Goal: Complete application form: Complete application form

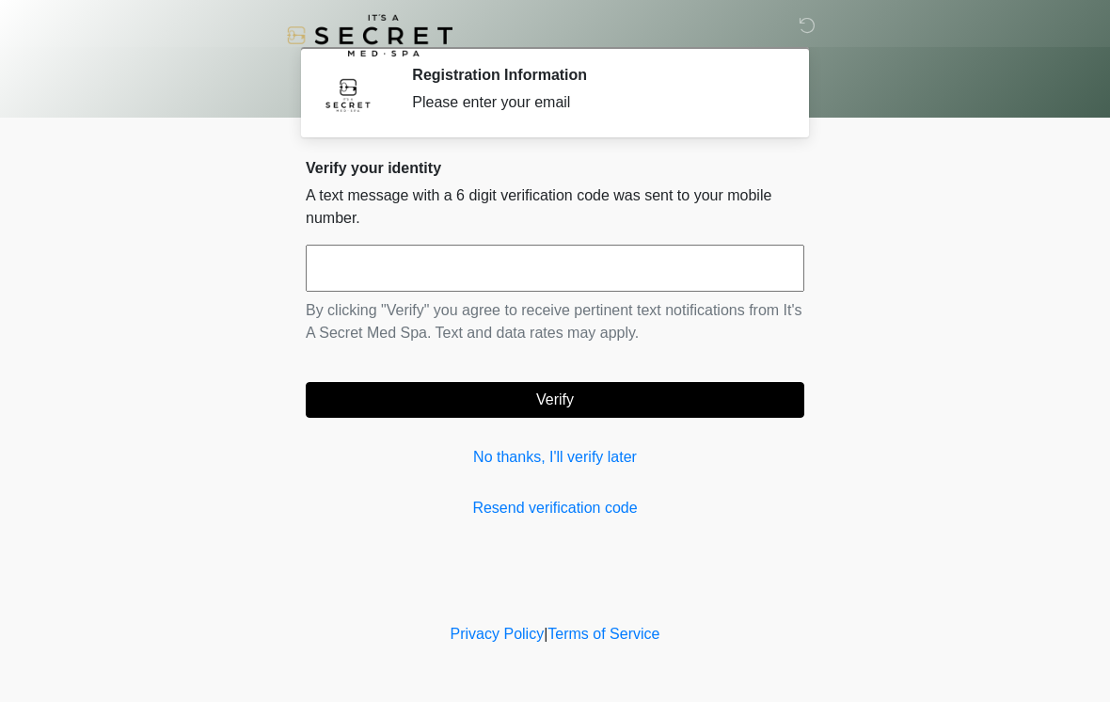
click at [509, 254] on input "text" at bounding box center [555, 268] width 499 height 47
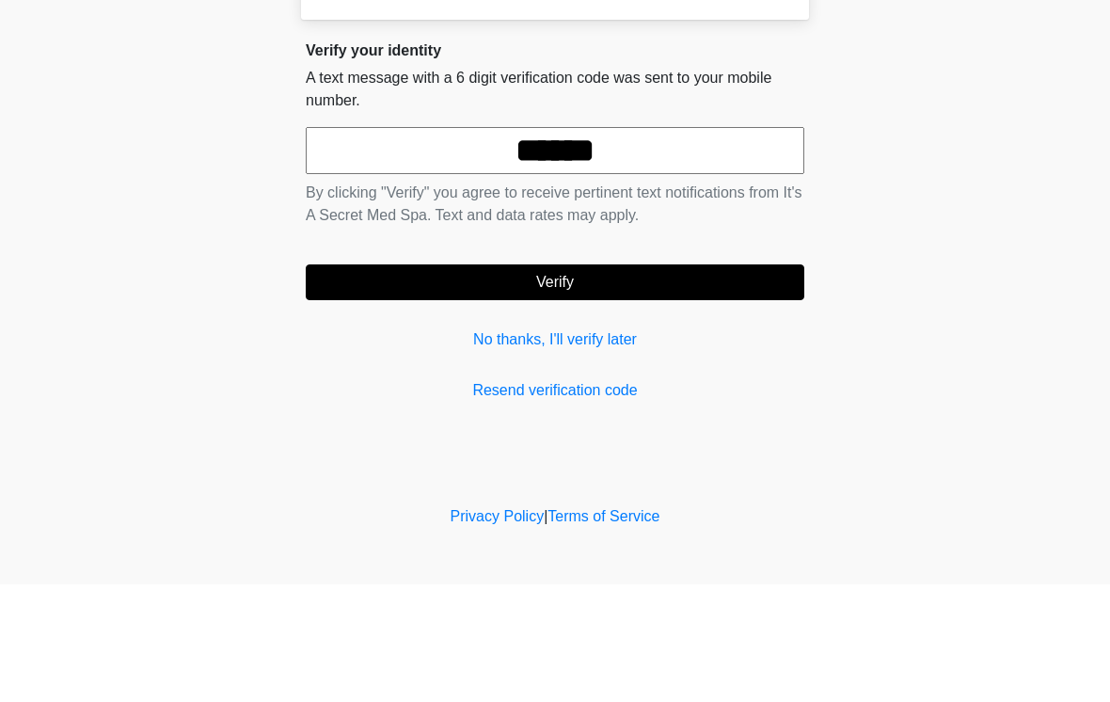
type input "******"
click at [729, 382] on button "Verify" at bounding box center [555, 400] width 499 height 36
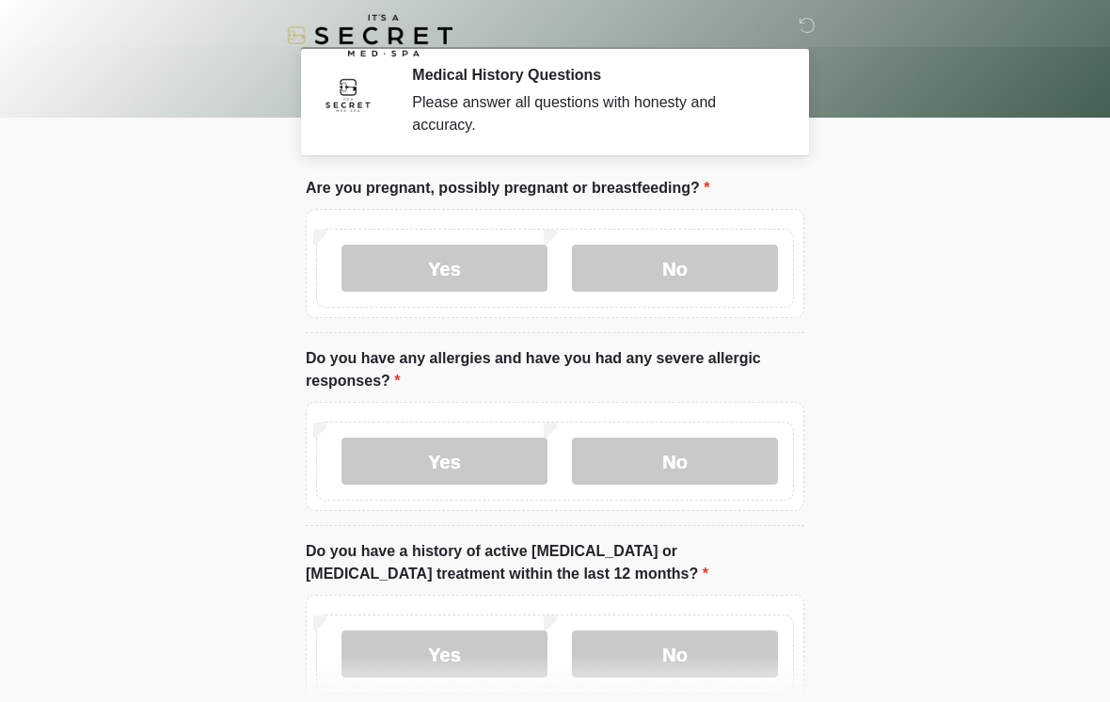
click at [733, 263] on label "No" at bounding box center [675, 268] width 206 height 47
click at [704, 482] on label "No" at bounding box center [675, 461] width 206 height 47
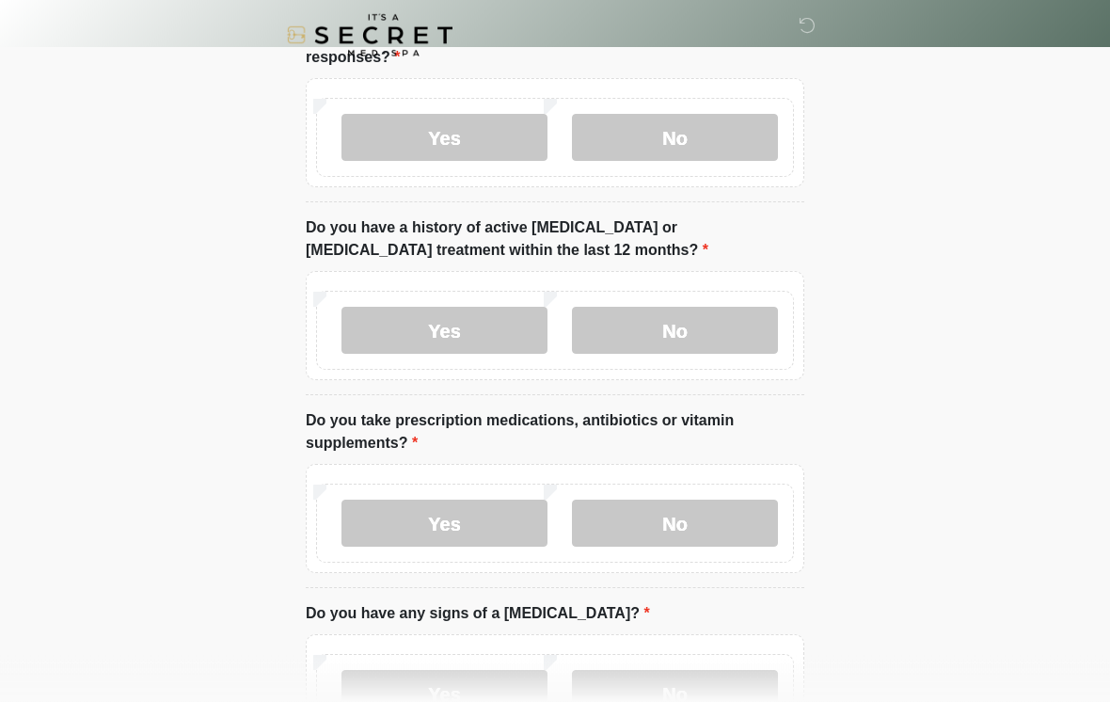
scroll to position [330, 0]
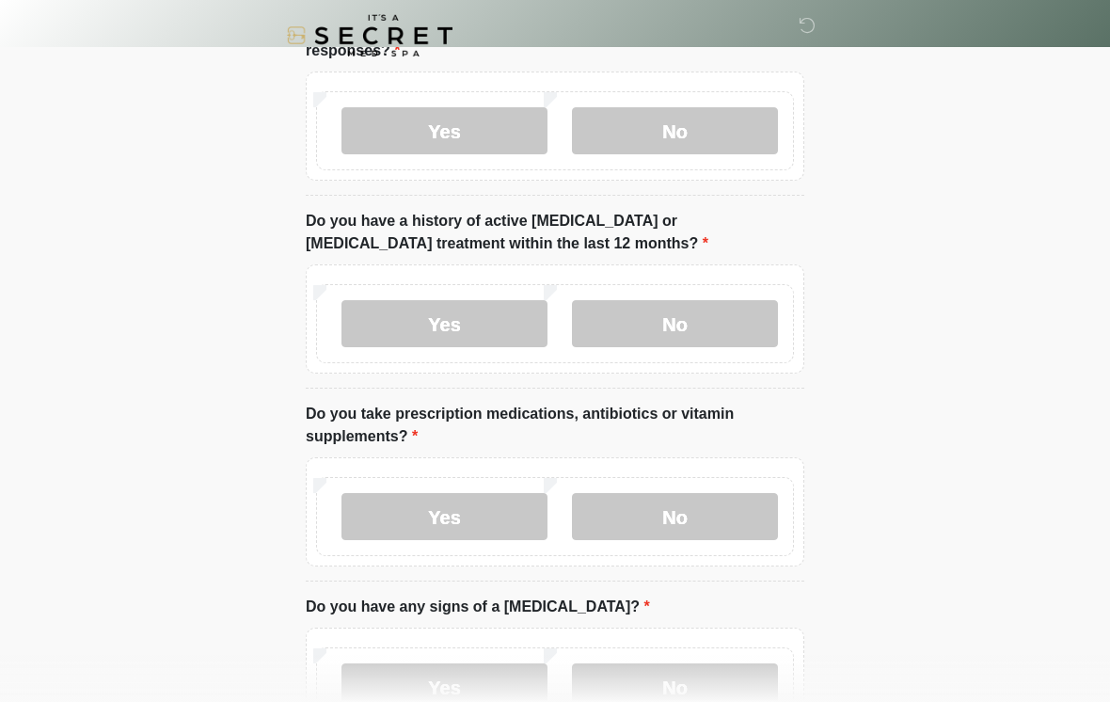
click at [732, 307] on label "No" at bounding box center [675, 323] width 206 height 47
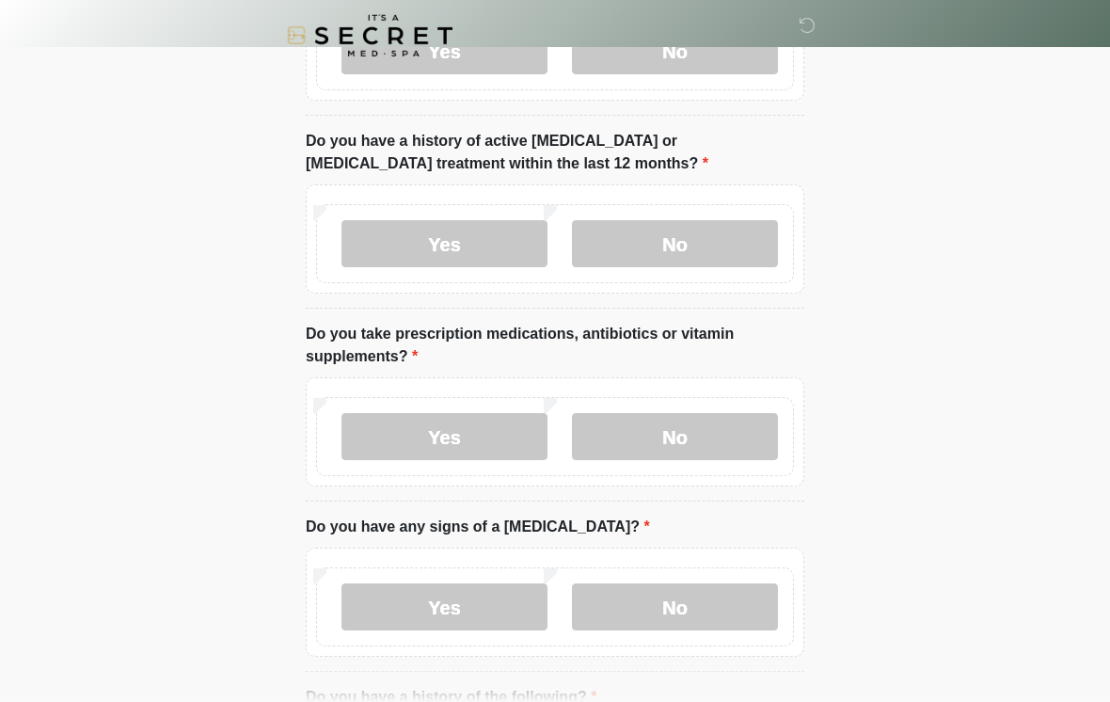
scroll to position [412, 0]
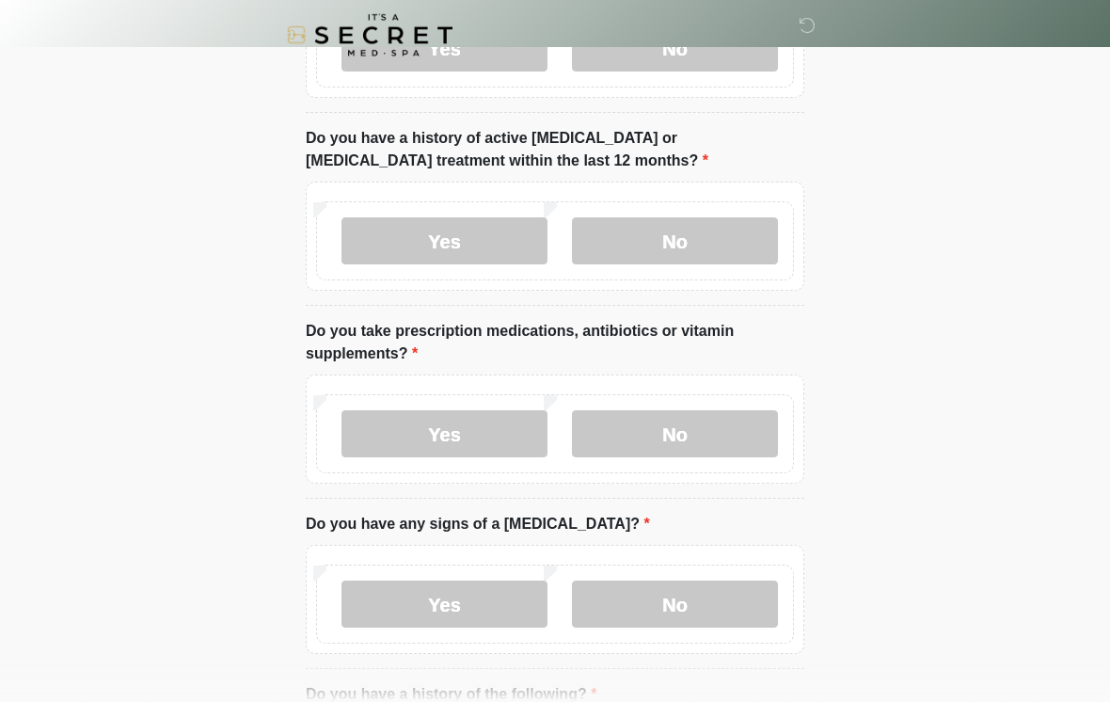
click at [749, 411] on label "No" at bounding box center [675, 434] width 206 height 47
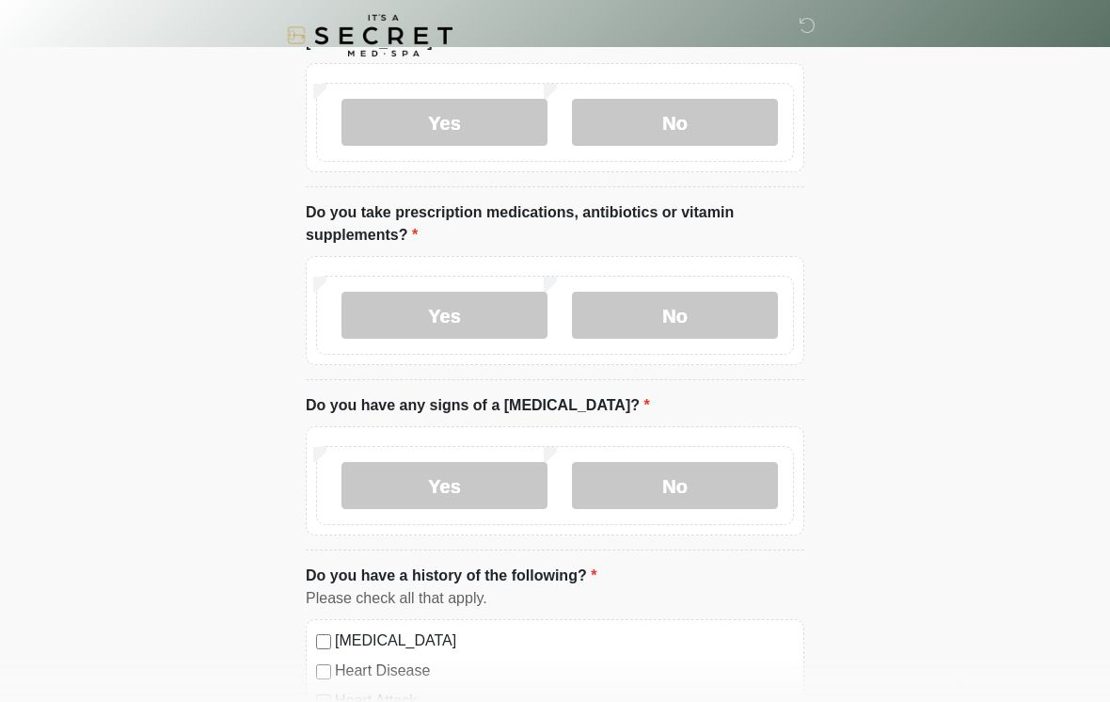
scroll to position [534, 0]
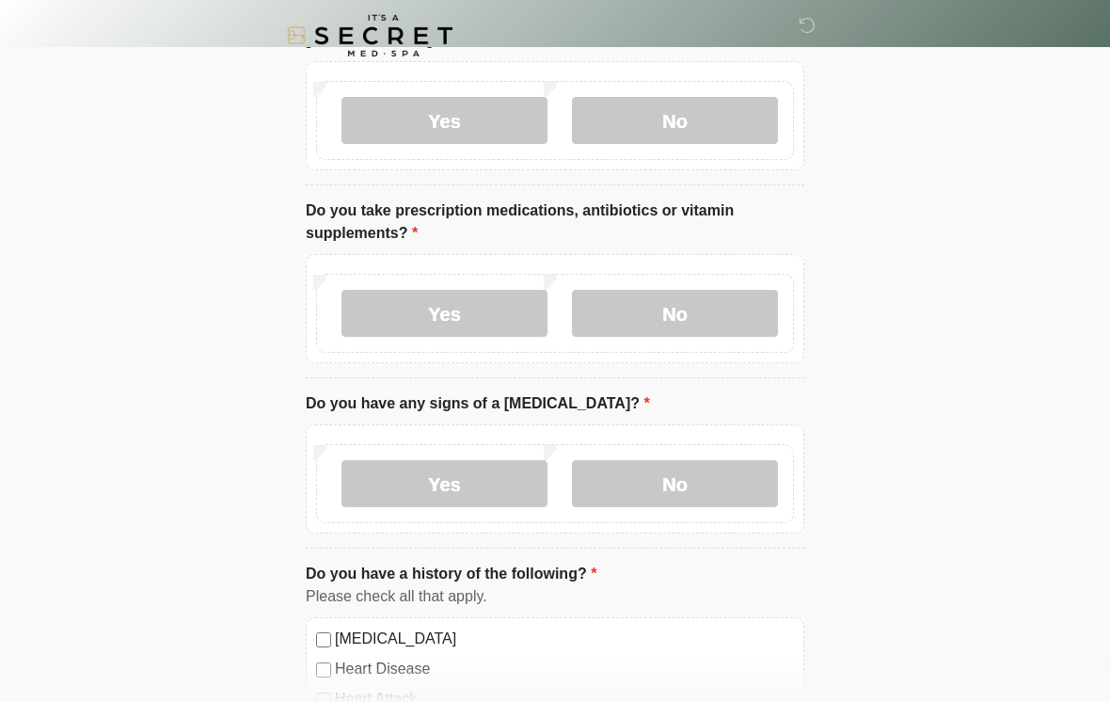
click at [730, 475] on label "No" at bounding box center [675, 483] width 206 height 47
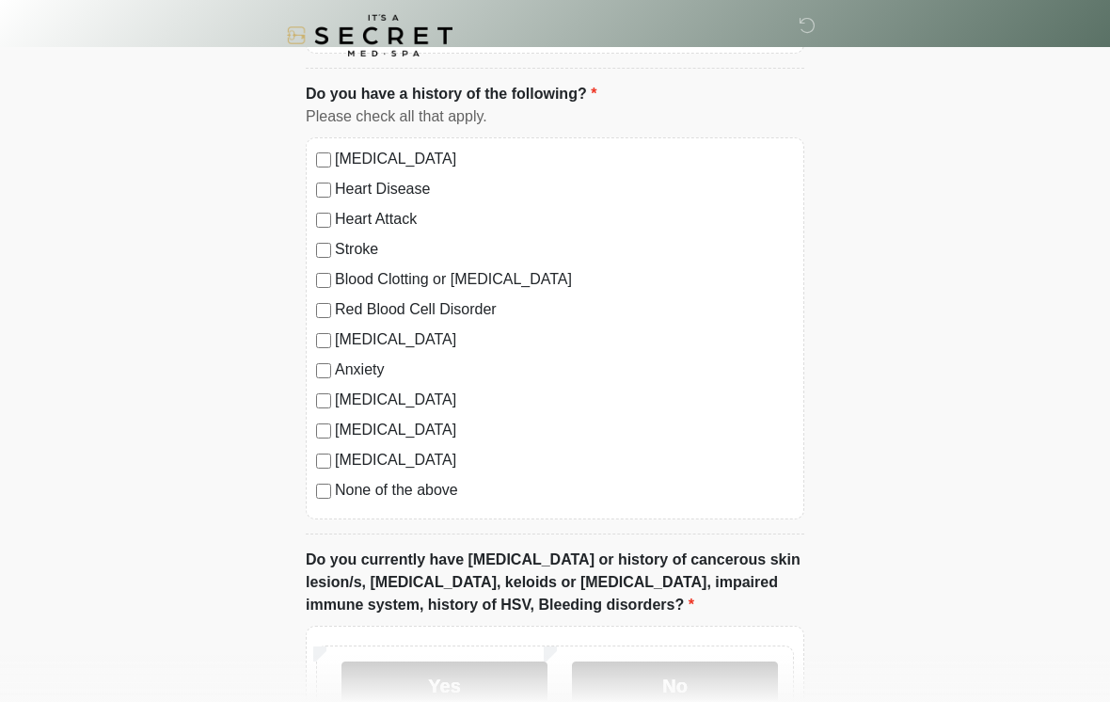
scroll to position [1033, 0]
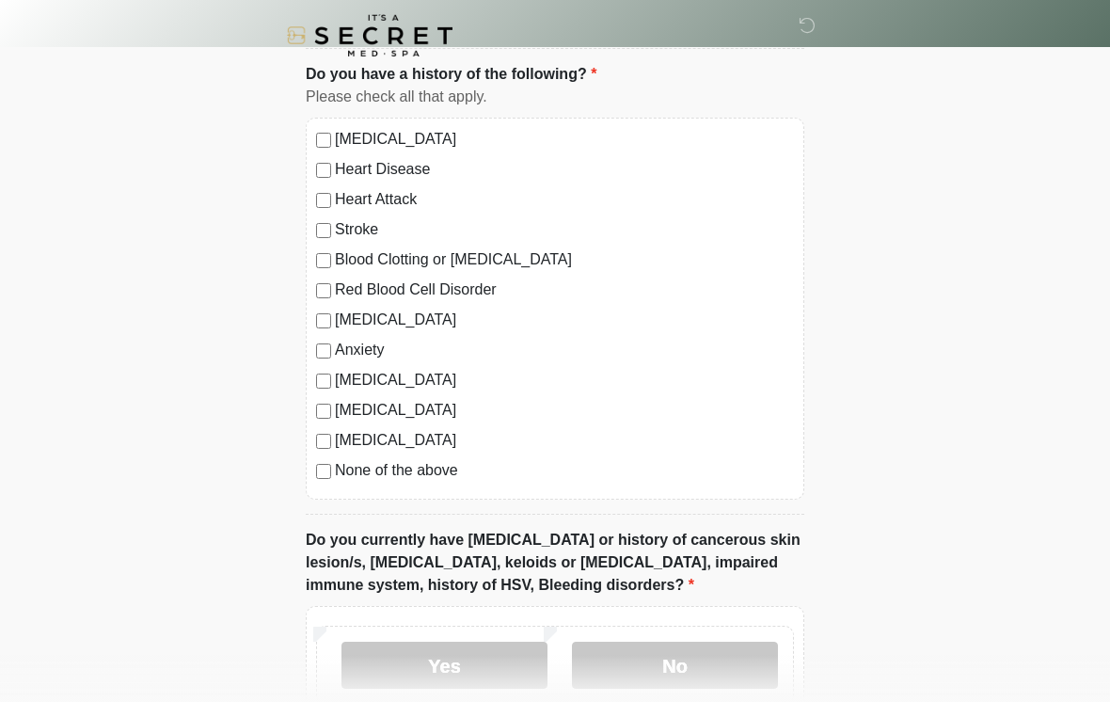
click at [341, 467] on label "None of the above" at bounding box center [564, 470] width 459 height 23
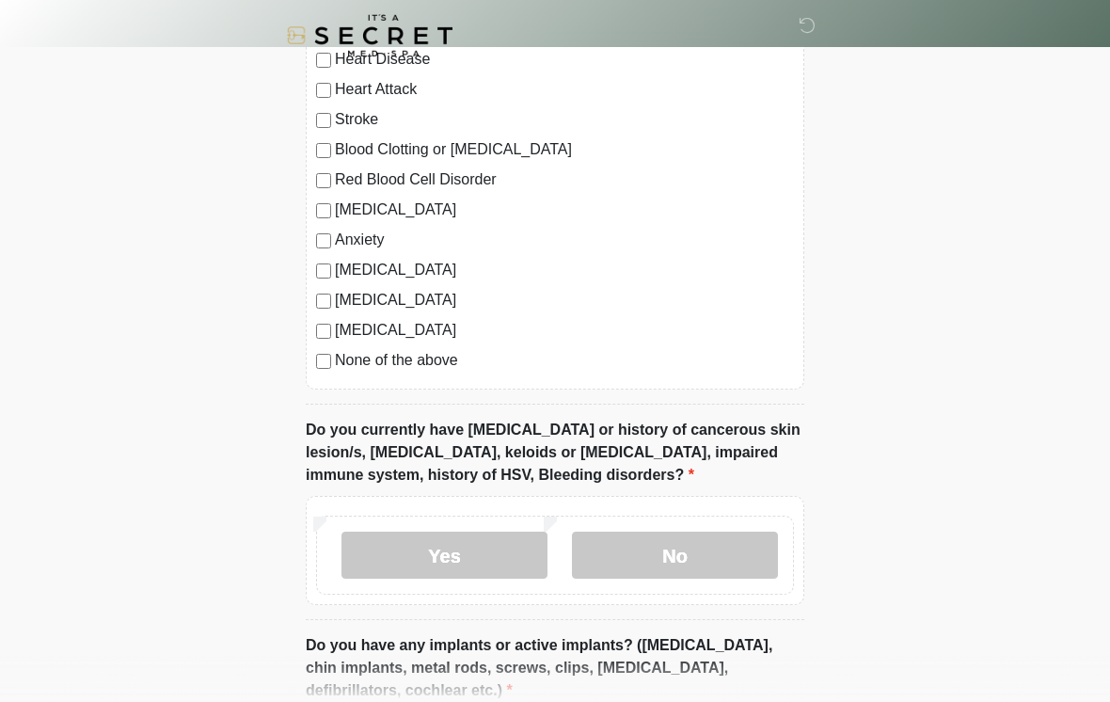
scroll to position [1149, 0]
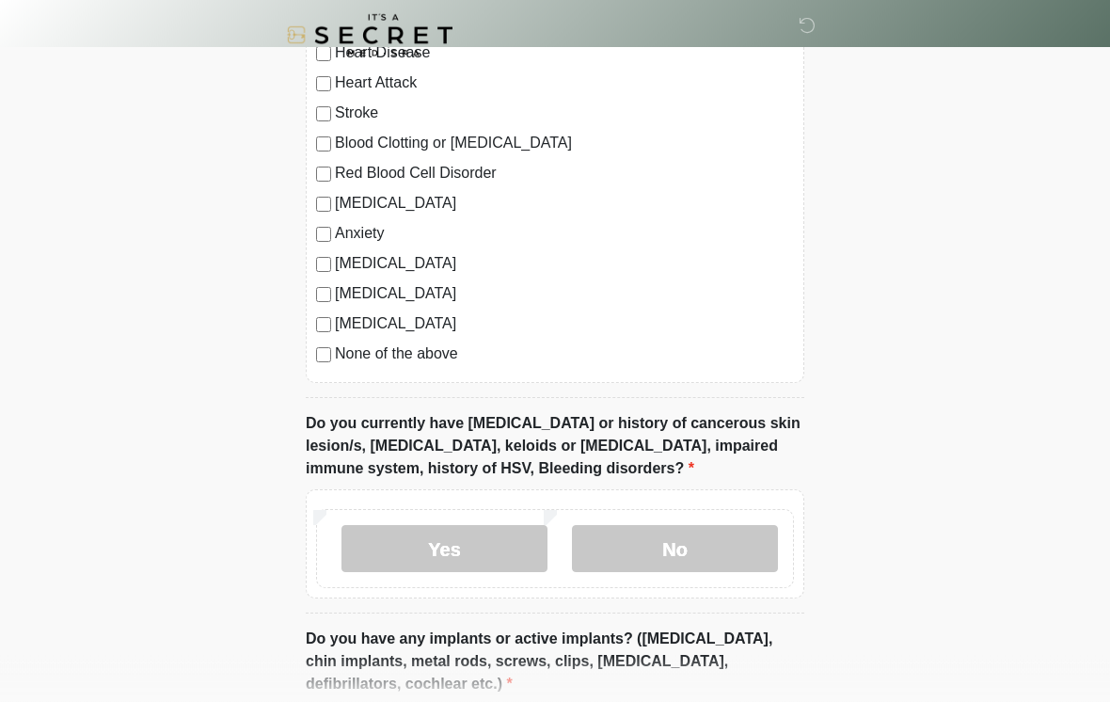
click at [679, 556] on label "No" at bounding box center [675, 549] width 206 height 47
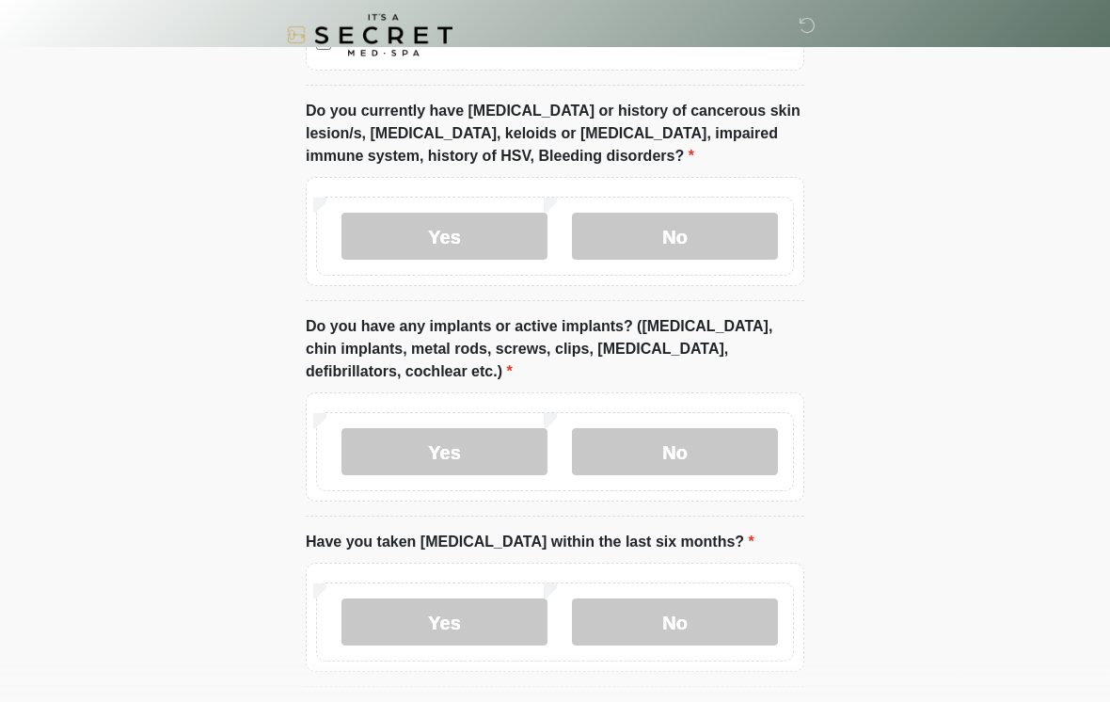
scroll to position [1462, 0]
click at [724, 442] on label "No" at bounding box center [675, 451] width 206 height 47
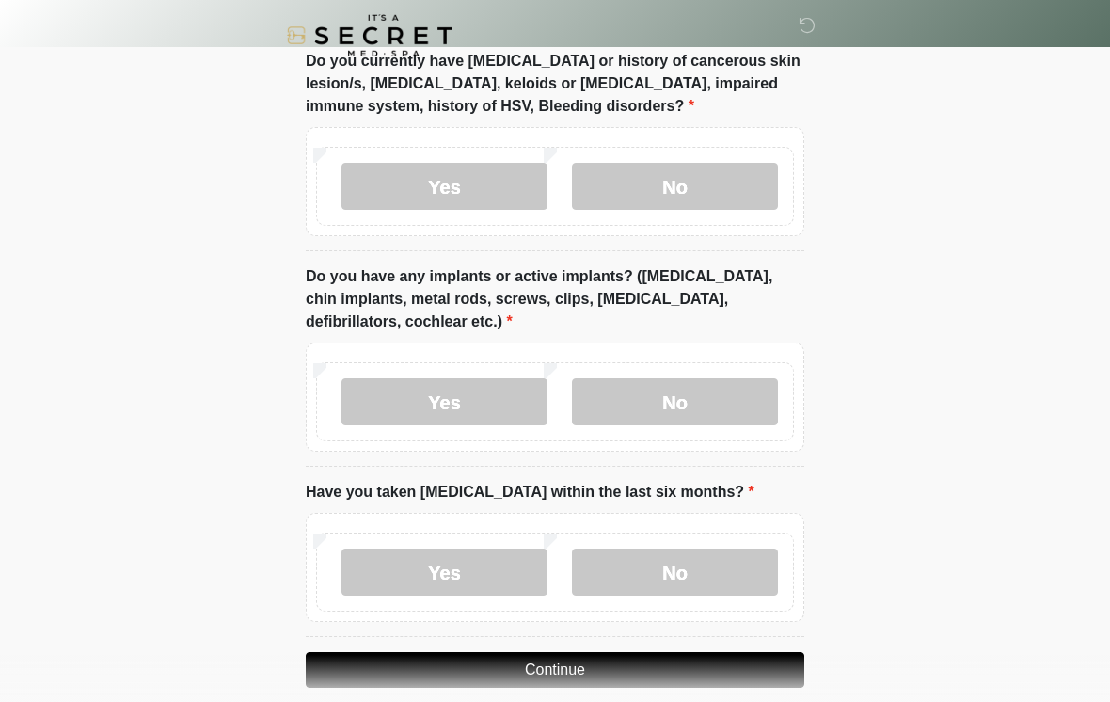
scroll to position [1567, 0]
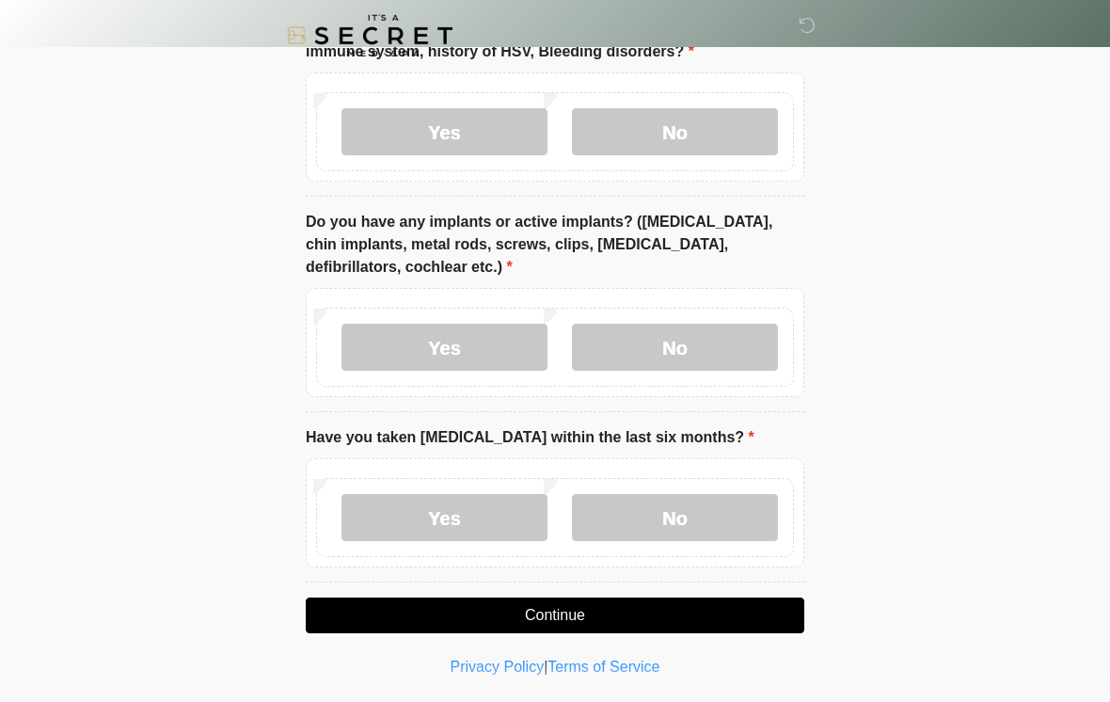
click at [733, 506] on label "No" at bounding box center [675, 517] width 206 height 47
click at [664, 610] on button "Continue" at bounding box center [555, 616] width 499 height 36
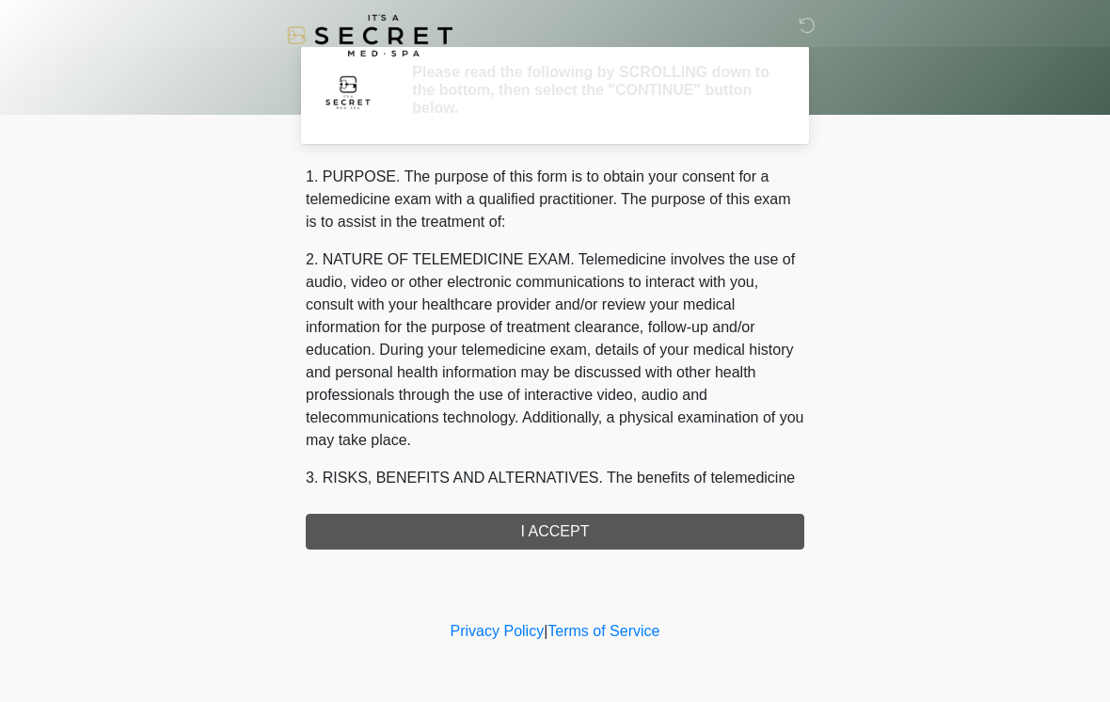
scroll to position [0, 0]
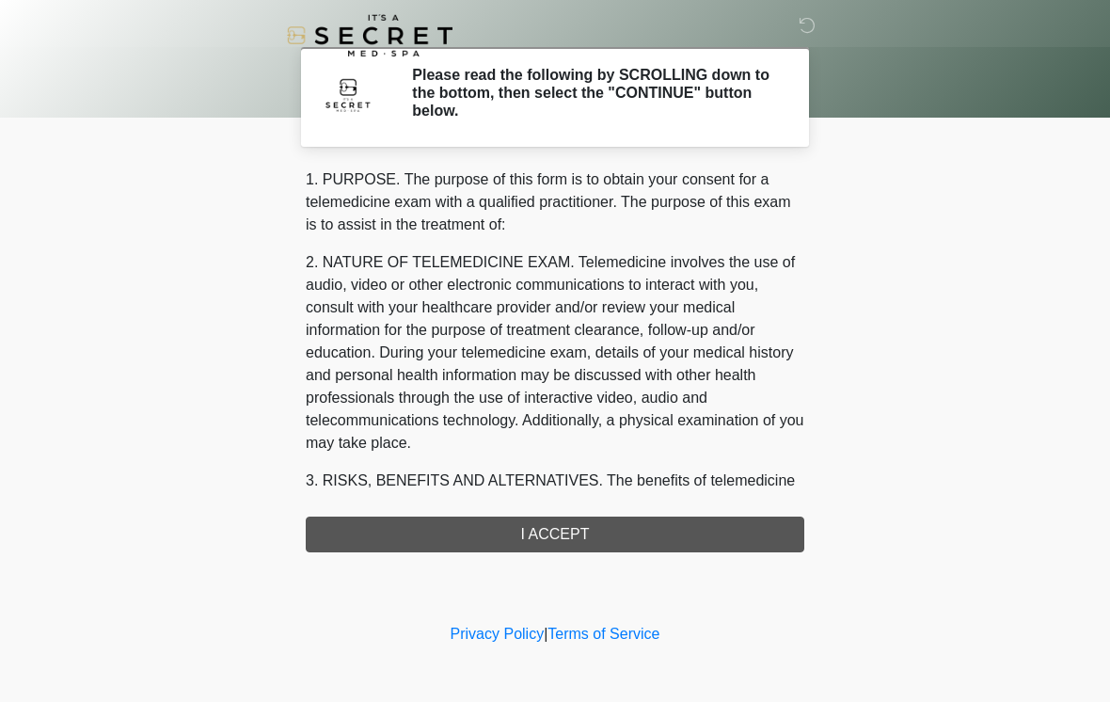
click at [674, 528] on div "1. PURPOSE. The purpose of this form is to obtain your consent for a telemedici…" at bounding box center [555, 360] width 499 height 384
click at [677, 524] on div "1. PURPOSE. The purpose of this form is to obtain your consent for a telemedici…" at bounding box center [555, 360] width 499 height 384
click at [552, 521] on div "1. PURPOSE. The purpose of this form is to obtain your consent for a telemedici…" at bounding box center [555, 360] width 499 height 384
click at [488, 642] on link "Privacy Policy" at bounding box center [498, 634] width 94 height 16
click at [616, 522] on div "1. PURPOSE. The purpose of this form is to obtain your consent for a telemedici…" at bounding box center [555, 360] width 499 height 384
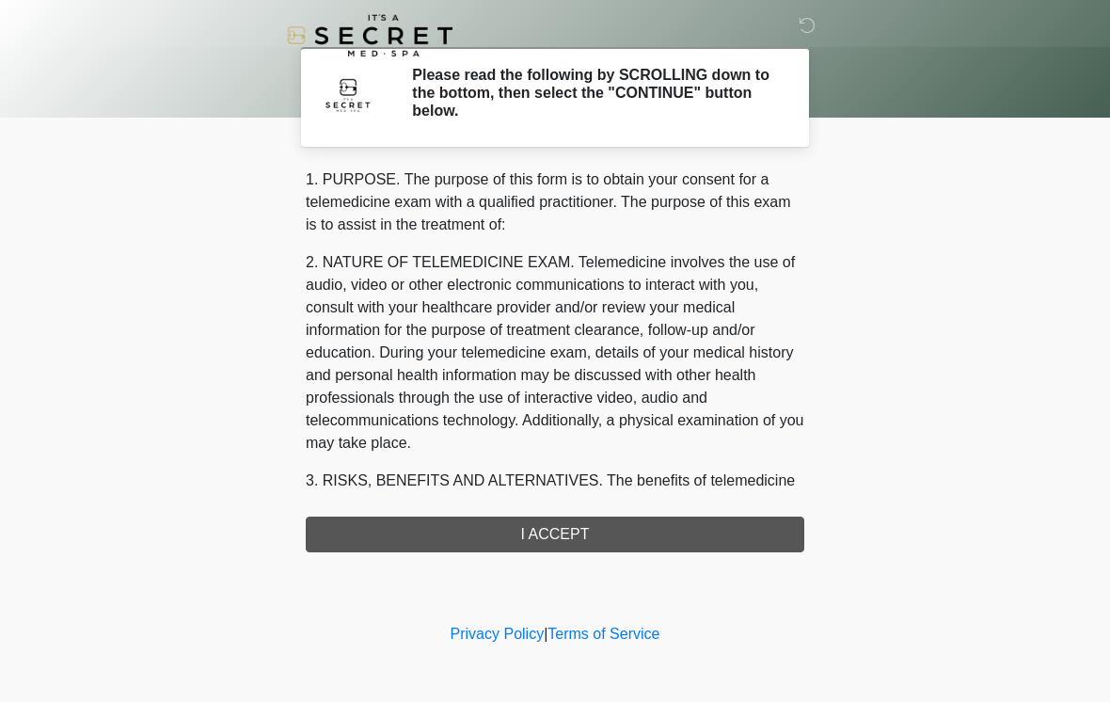
click at [573, 522] on div "1. PURPOSE. The purpose of this form is to obtain your consent for a telemedici…" at bounding box center [555, 360] width 499 height 384
click at [601, 526] on div "1. PURPOSE. The purpose of this form is to obtain your consent for a telemedici…" at bounding box center [555, 360] width 499 height 384
click at [600, 526] on div "1. PURPOSE. The purpose of this form is to obtain your consent for a telemedici…" at bounding box center [555, 360] width 499 height 384
click at [598, 555] on div "‎ ‎ Please read the following by SCROLLING down to the bottom, then select the …" at bounding box center [555, 310] width 565 height 582
click at [602, 529] on div "1. PURPOSE. The purpose of this form is to obtain your consent for a telemedici…" at bounding box center [555, 360] width 499 height 384
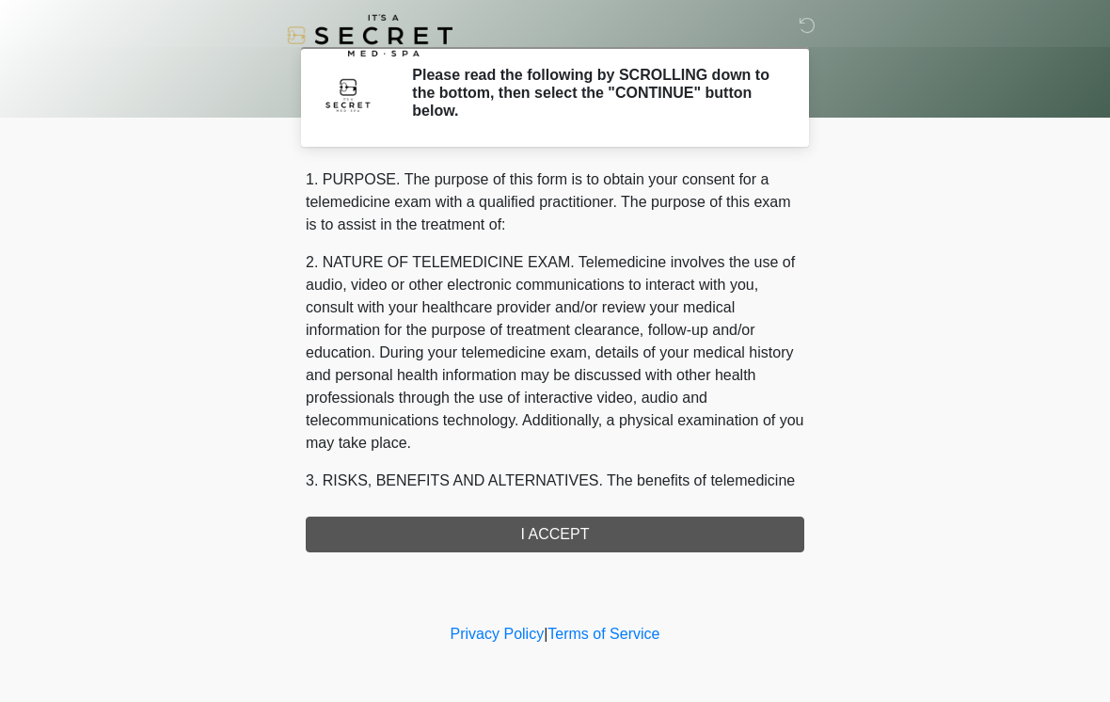
click at [502, 636] on link "Privacy Policy" at bounding box center [498, 634] width 94 height 16
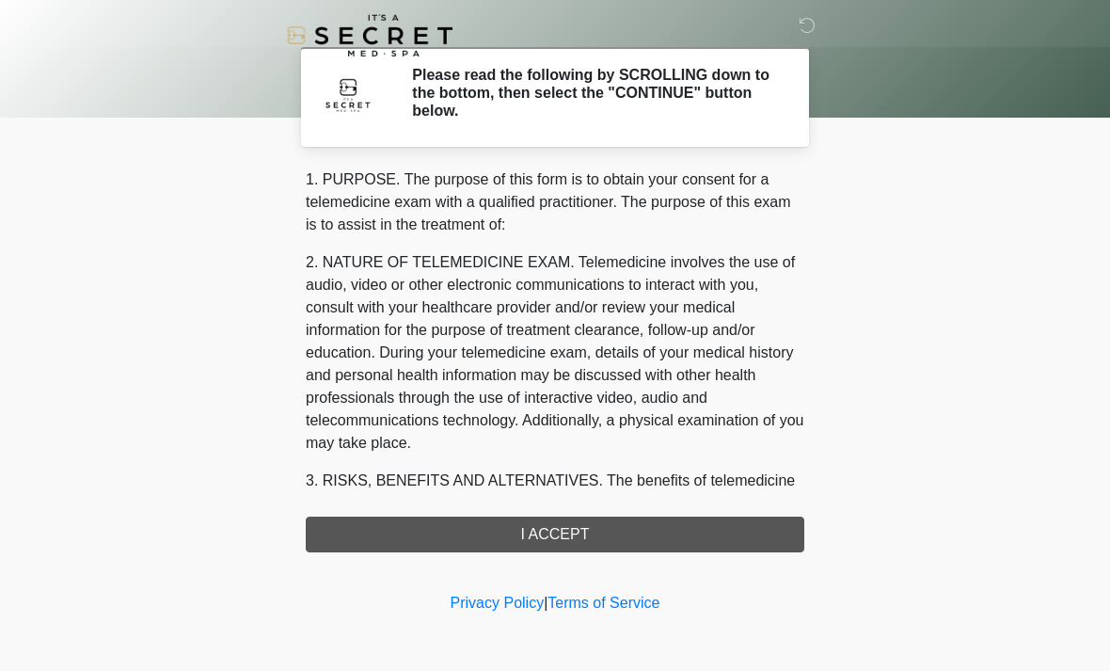
click at [624, 606] on link "Terms of Service" at bounding box center [604, 603] width 112 height 16
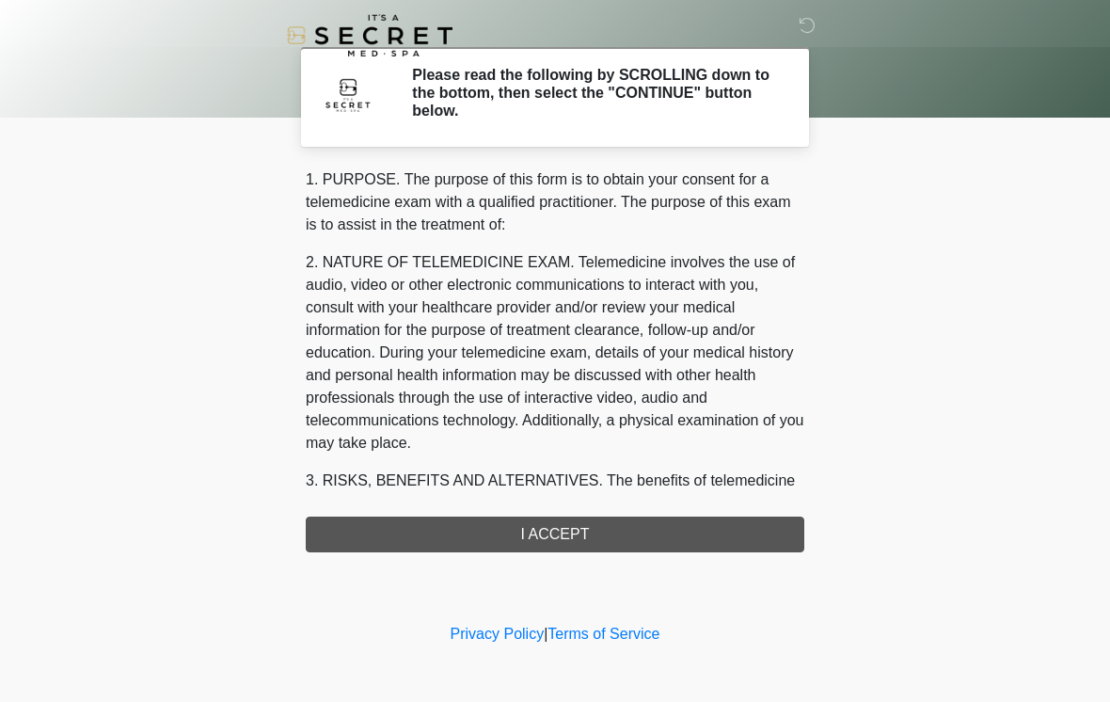
click at [719, 88] on h2 "Please read the following by SCROLLING down to the bottom, then select the "CON…" at bounding box center [594, 93] width 364 height 55
click at [814, 30] on icon at bounding box center [807, 25] width 17 height 17
click at [560, 531] on div "1. PURPOSE. The purpose of this form is to obtain your consent for a telemedici…" at bounding box center [555, 360] width 499 height 384
click at [562, 519] on div "1. PURPOSE. The purpose of this form is to obtain your consent for a telemedici…" at bounding box center [555, 360] width 499 height 384
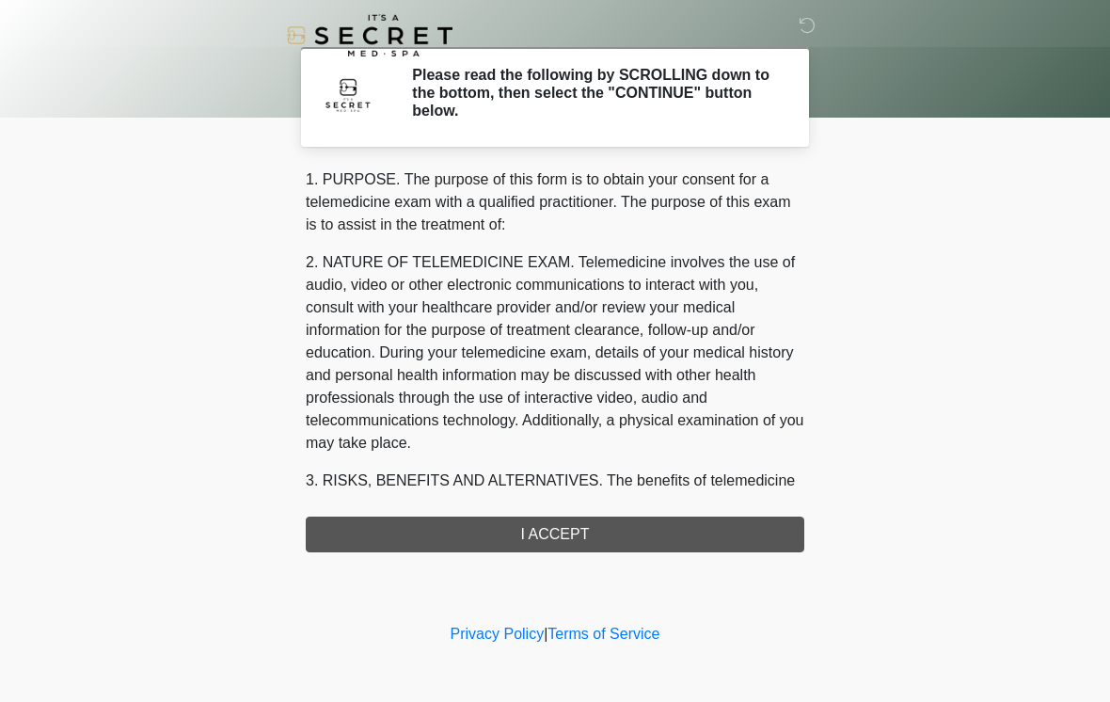
click at [546, 534] on div "1. PURPOSE. The purpose of this form is to obtain your consent for a telemedici…" at bounding box center [555, 360] width 499 height 384
click at [752, 535] on div "1. PURPOSE. The purpose of this form is to obtain your consent for a telemedici…" at bounding box center [555, 360] width 499 height 384
click at [751, 534] on div "1. PURPOSE. The purpose of this form is to obtain your consent for a telemedici…" at bounding box center [555, 360] width 499 height 384
click at [748, 537] on div "1. PURPOSE. The purpose of this form is to obtain your consent for a telemedici…" at bounding box center [555, 360] width 499 height 384
click at [746, 534] on div "1. PURPOSE. The purpose of this form is to obtain your consent for a telemedici…" at bounding box center [555, 360] width 499 height 384
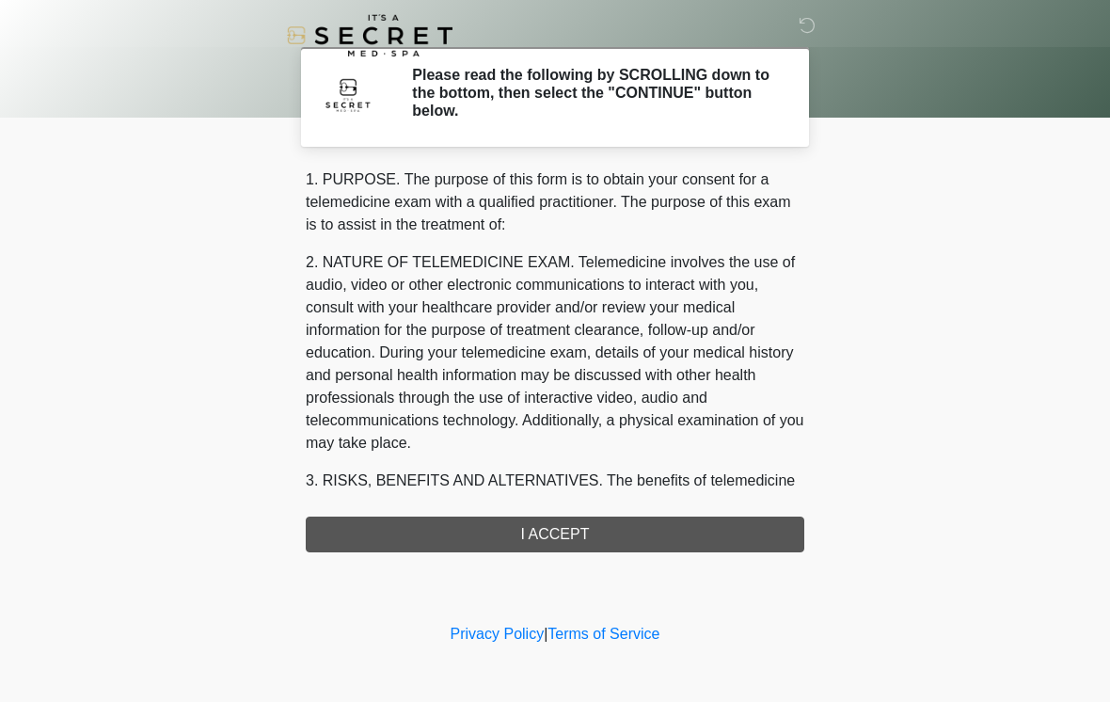
click at [743, 534] on div "1. PURPOSE. The purpose of this form is to obtain your consent for a telemedici…" at bounding box center [555, 360] width 499 height 384
click at [714, 542] on div "1. PURPOSE. The purpose of this form is to obtain your consent for a telemedici…" at bounding box center [555, 360] width 499 height 384
click at [714, 541] on div "1. PURPOSE. The purpose of this form is to obtain your consent for a telemedici…" at bounding box center [555, 360] width 499 height 384
click at [550, 526] on div "1. PURPOSE. The purpose of this form is to obtain your consent for a telemedici…" at bounding box center [555, 360] width 499 height 384
click at [538, 521] on div "1. PURPOSE. The purpose of this form is to obtain your consent for a telemedici…" at bounding box center [555, 360] width 499 height 384
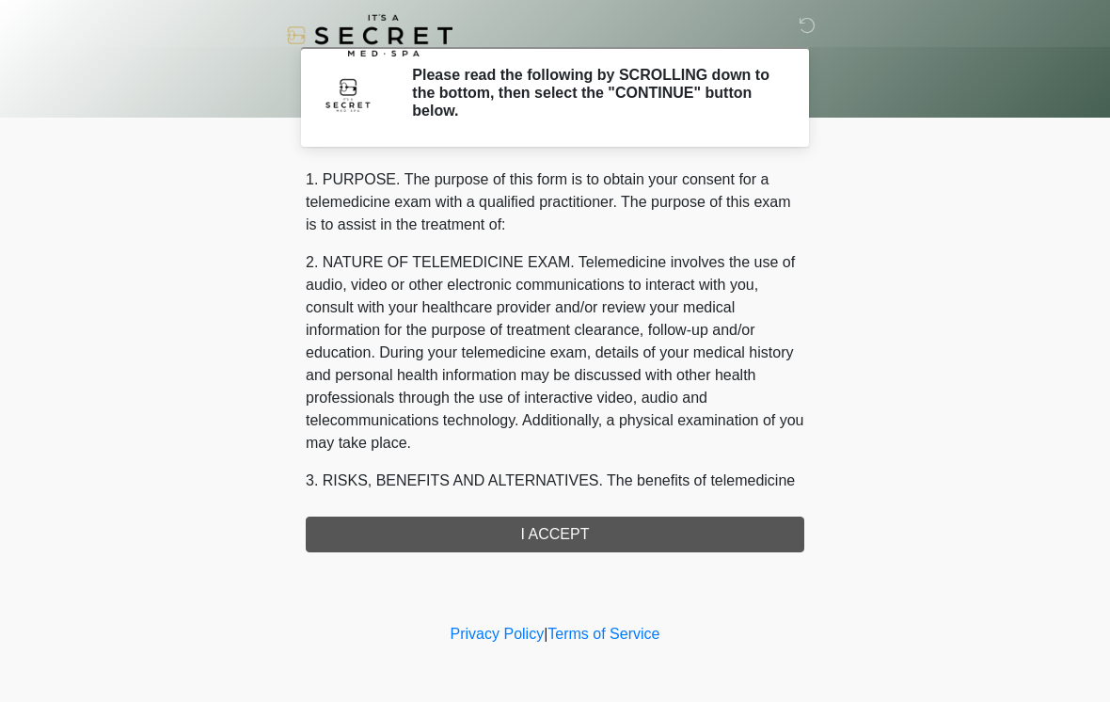
click at [544, 519] on div "1. PURPOSE. The purpose of this form is to obtain your consent for a telemedici…" at bounding box center [555, 360] width 499 height 384
click at [546, 539] on div "1. PURPOSE. The purpose of this form is to obtain your consent for a telemedici…" at bounding box center [555, 360] width 499 height 384
click at [545, 539] on div "1. PURPOSE. The purpose of this form is to obtain your consent for a telemedici…" at bounding box center [555, 360] width 499 height 384
click at [552, 535] on div "1. PURPOSE. The purpose of this form is to obtain your consent for a telemedici…" at bounding box center [555, 360] width 499 height 384
click at [600, 78] on h2 "Please read the following by SCROLLING down to the bottom, then select the "CON…" at bounding box center [594, 93] width 364 height 55
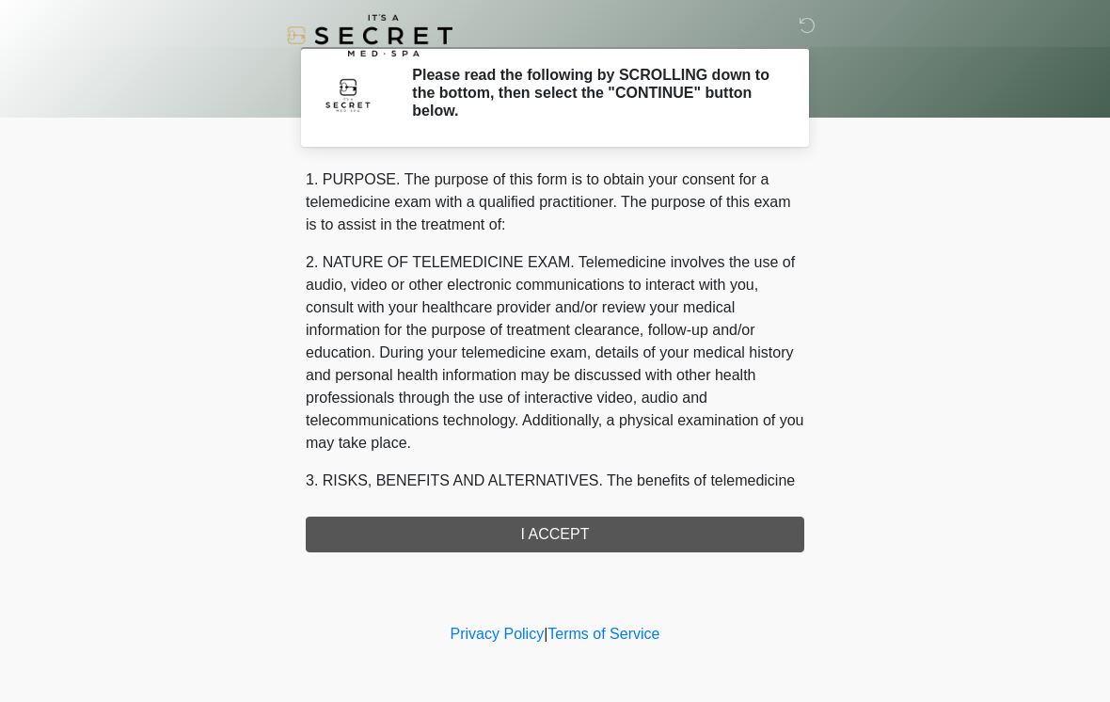
click at [736, 532] on div "1. PURPOSE. The purpose of this form is to obtain your consent for a telemedici…" at bounding box center [555, 360] width 499 height 384
click at [735, 531] on div "1. PURPOSE. The purpose of this form is to obtain your consent for a telemedici…" at bounding box center [555, 360] width 499 height 384
click at [740, 517] on div "1. PURPOSE. The purpose of this form is to obtain your consent for a telemedici…" at bounding box center [555, 360] width 499 height 384
click at [739, 511] on div "1. PURPOSE. The purpose of this form is to obtain your consent for a telemedici…" at bounding box center [555, 360] width 499 height 384
click at [740, 499] on div "1. PURPOSE. The purpose of this form is to obtain your consent for a telemedici…" at bounding box center [555, 360] width 499 height 384
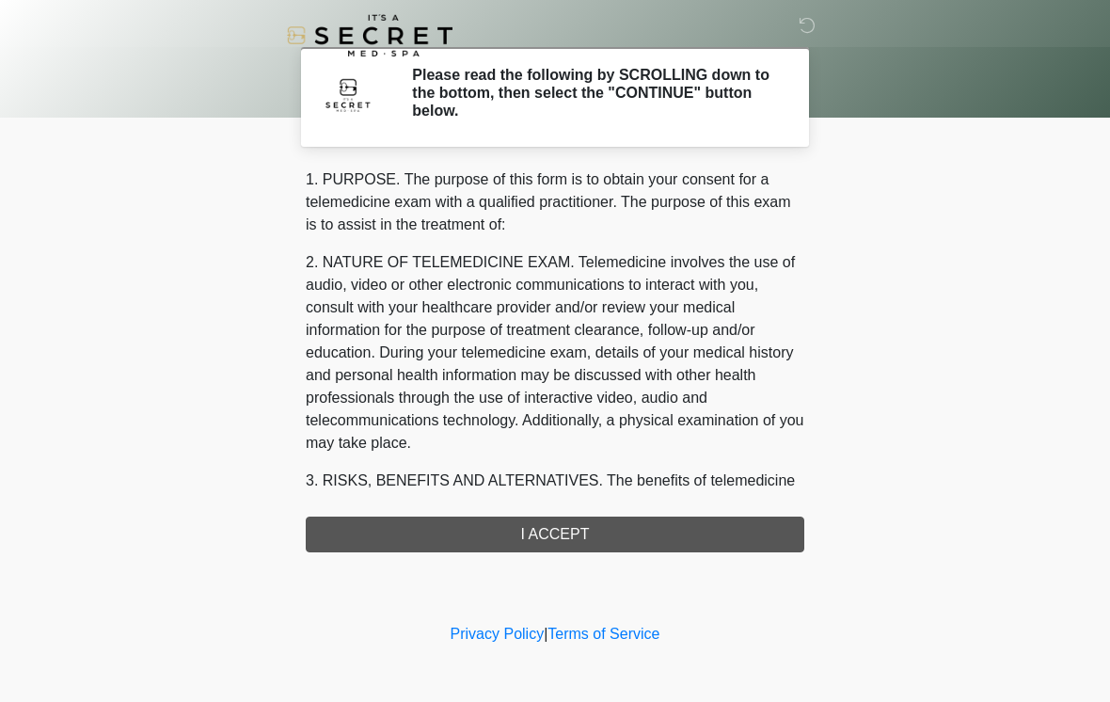
click at [738, 512] on div "1. PURPOSE. The purpose of this form is to obtain your consent for a telemedici…" at bounding box center [555, 360] width 499 height 384
click at [737, 512] on div "1. PURPOSE. The purpose of this form is to obtain your consent for a telemedici…" at bounding box center [555, 360] width 499 height 384
click at [740, 510] on div "1. PURPOSE. The purpose of this form is to obtain your consent for a telemedici…" at bounding box center [555, 360] width 499 height 384
click at [725, 529] on div "1. PURPOSE. The purpose of this form is to obtain your consent for a telemedici…" at bounding box center [555, 360] width 499 height 384
click at [539, 534] on div "1. PURPOSE. The purpose of this form is to obtain your consent for a telemedici…" at bounding box center [555, 360] width 499 height 384
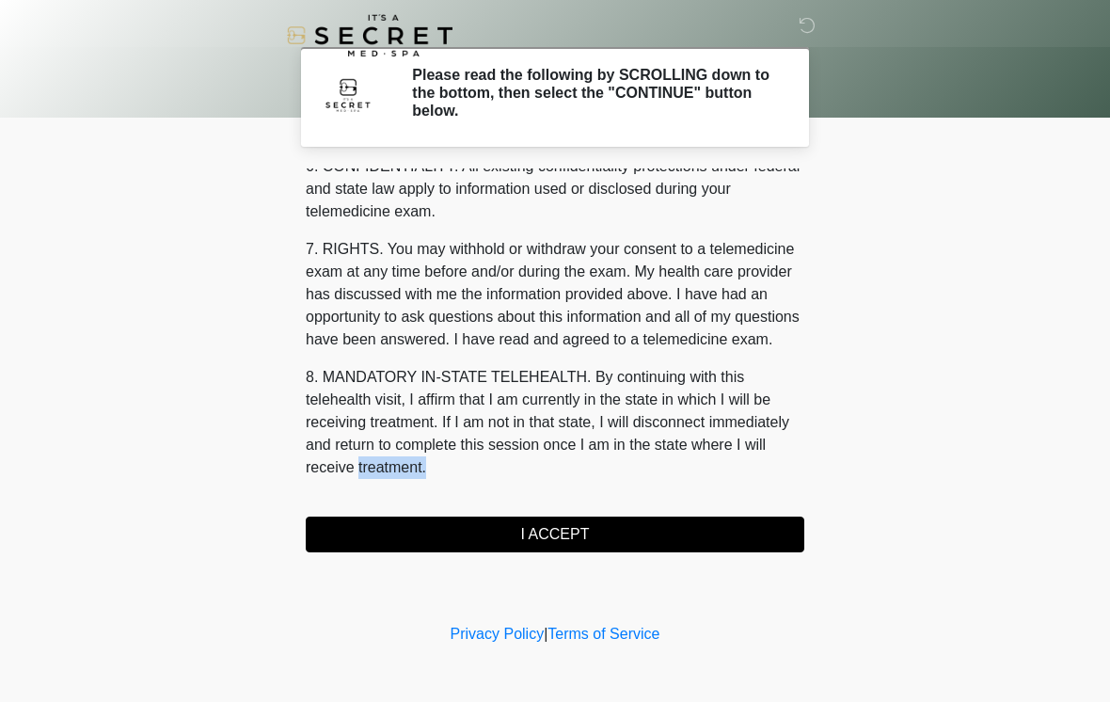
scroll to position [766, 0]
click at [594, 528] on button "I ACCEPT" at bounding box center [555, 535] width 499 height 36
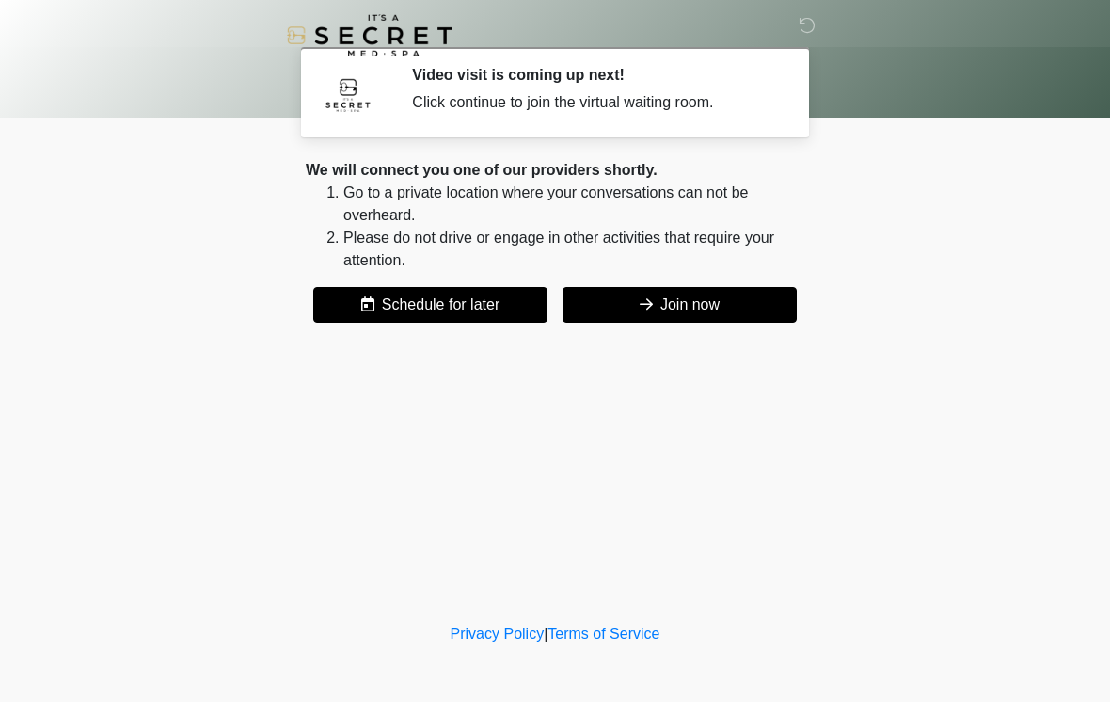
click at [685, 302] on button "Join now" at bounding box center [680, 305] width 234 height 36
